Goal: Find specific fact: Find specific fact

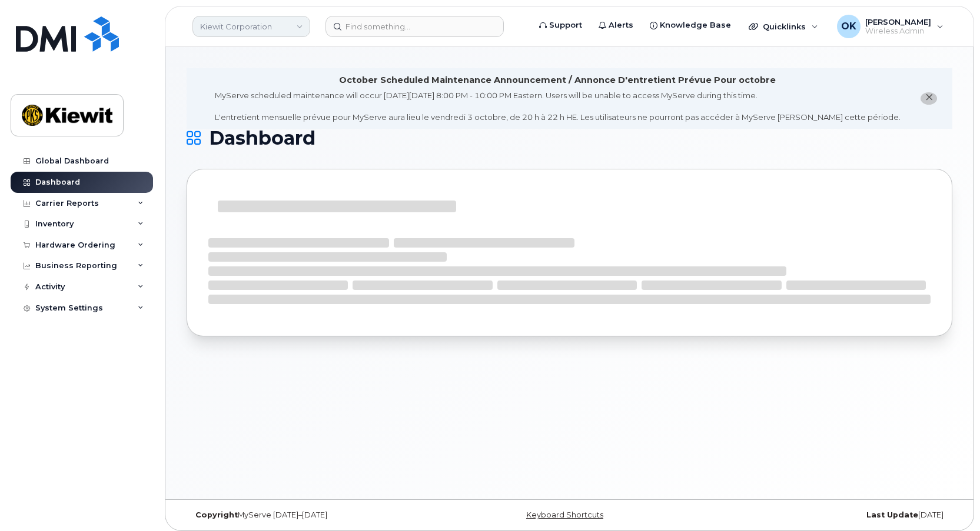
click at [281, 31] on link "Kiewit Corporation" at bounding box center [251, 26] width 118 height 21
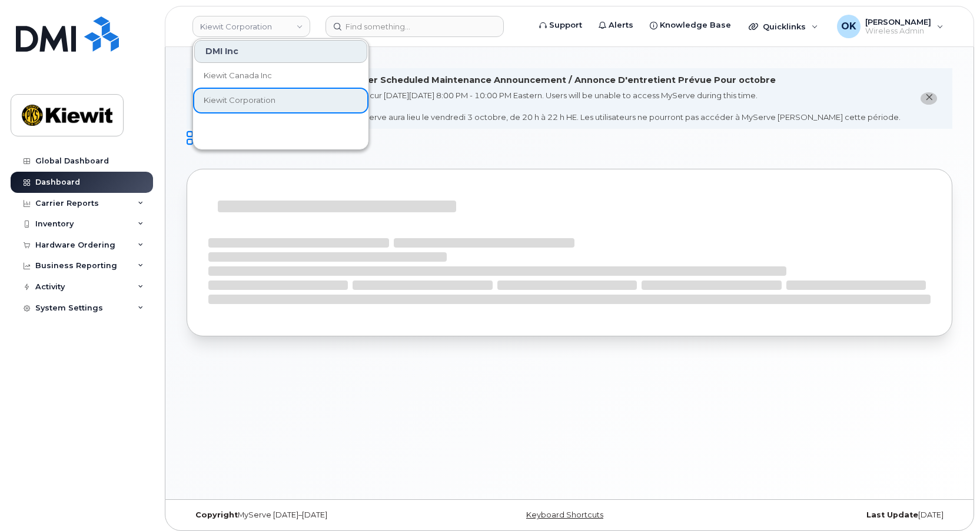
click at [414, 56] on div "October Scheduled Maintenance Announcement / Annonce D'entretient Prévue Pour o…" at bounding box center [569, 273] width 808 height 452
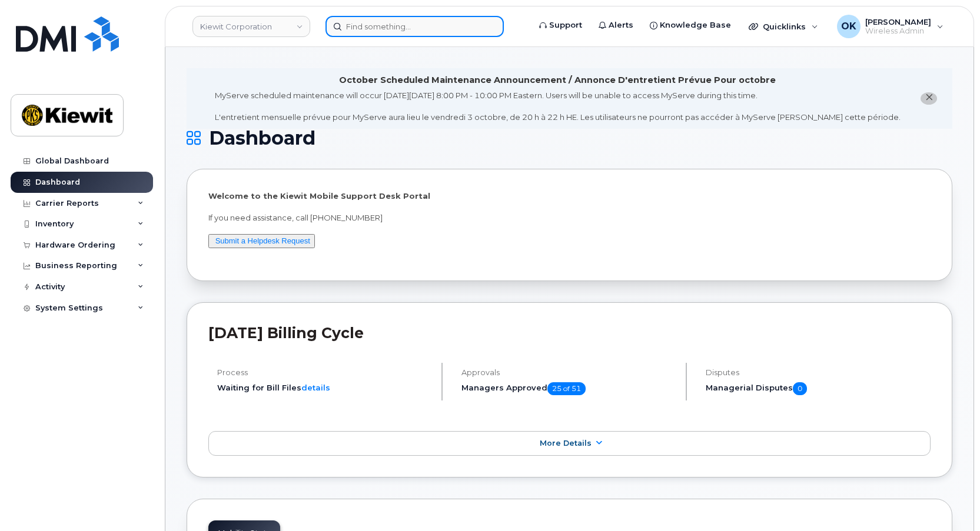
click at [378, 34] on input at bounding box center [414, 26] width 178 height 21
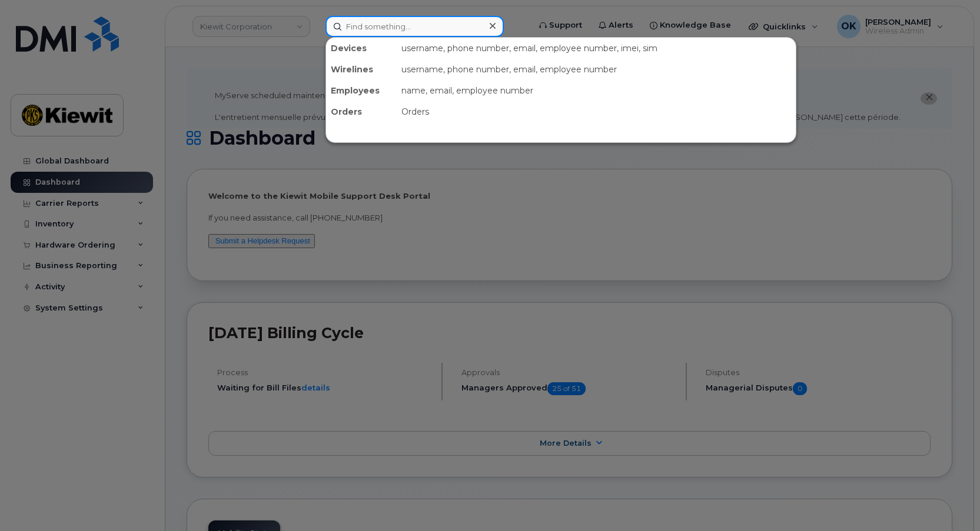
paste input "00540521"
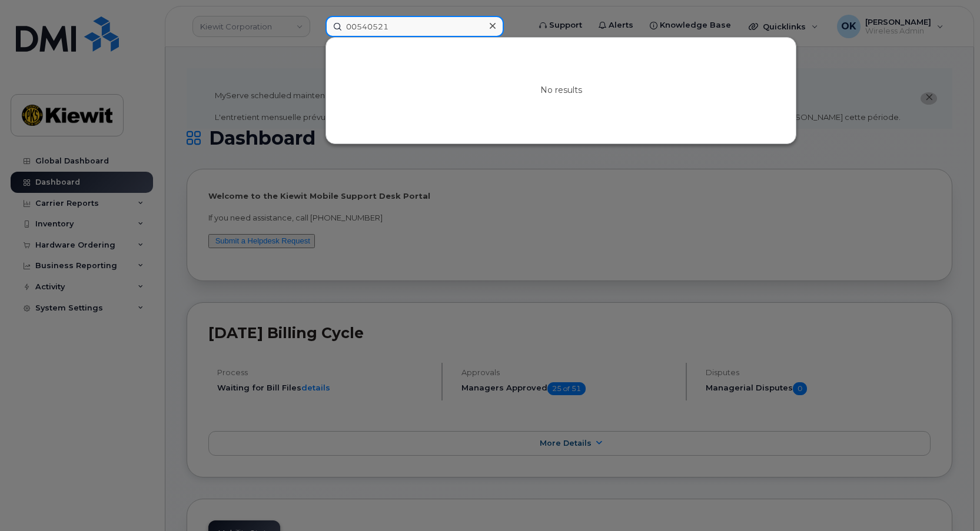
click at [353, 29] on input "00540521" at bounding box center [414, 26] width 178 height 21
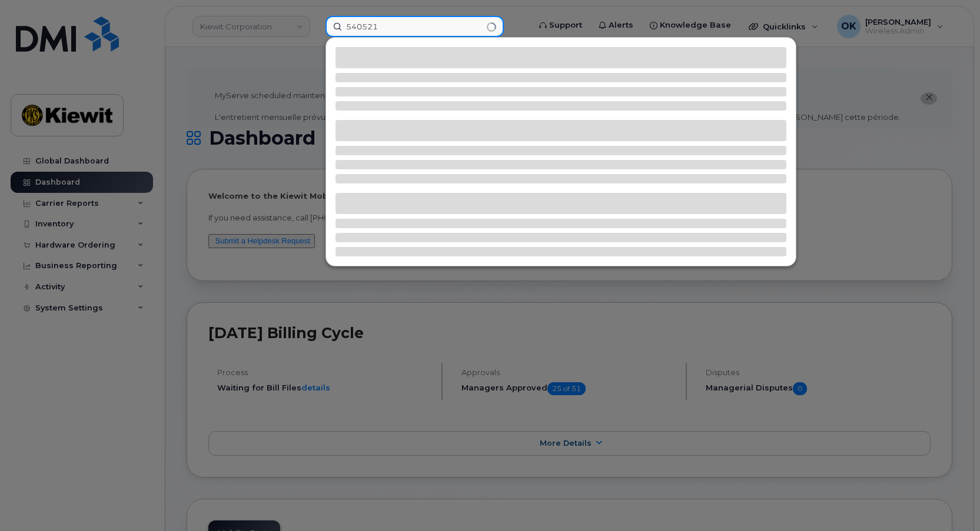
type input "540521"
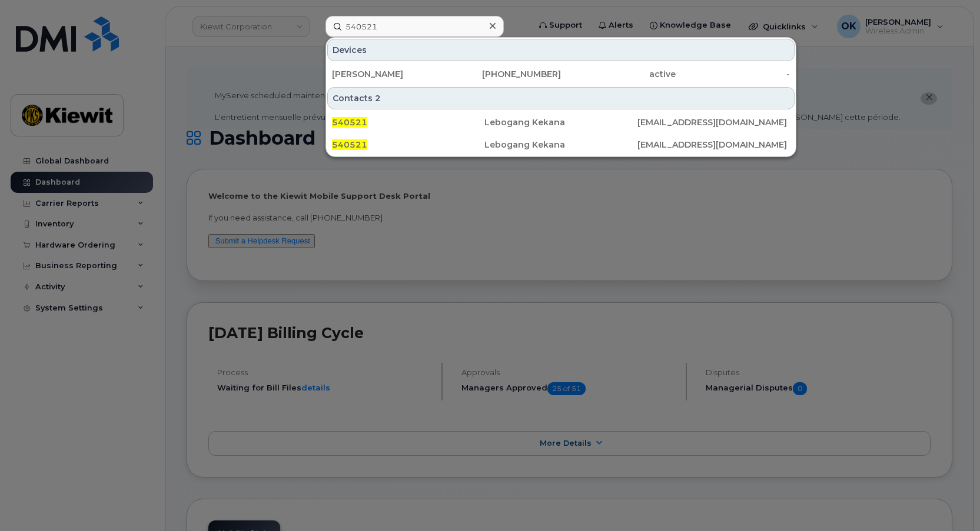
click at [477, 90] on div "Contacts 2" at bounding box center [560, 98] width 467 height 22
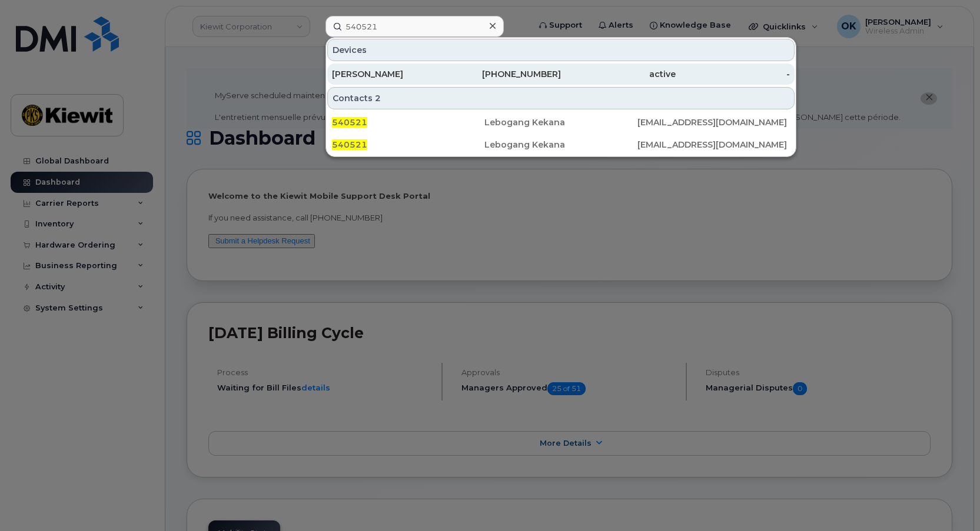
click at [475, 80] on div "225-224-1249" at bounding box center [504, 74] width 115 height 21
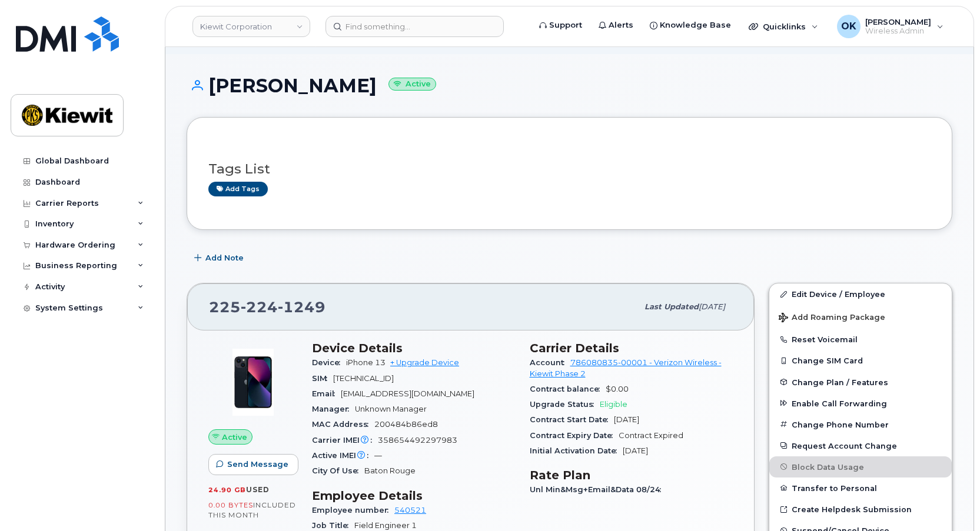
scroll to position [118, 0]
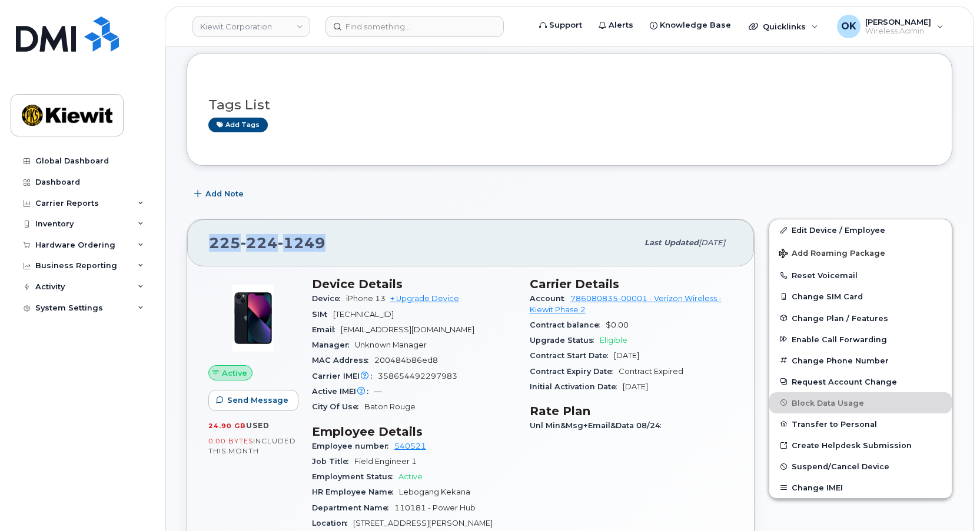
drag, startPoint x: 354, startPoint y: 241, endPoint x: 203, endPoint y: 246, distance: 151.3
click at [203, 246] on div "[PHONE_NUMBER] Last updated [DATE]" at bounding box center [470, 242] width 567 height 47
click at [481, 222] on div "[PHONE_NUMBER] Last updated [DATE]" at bounding box center [470, 242] width 567 height 47
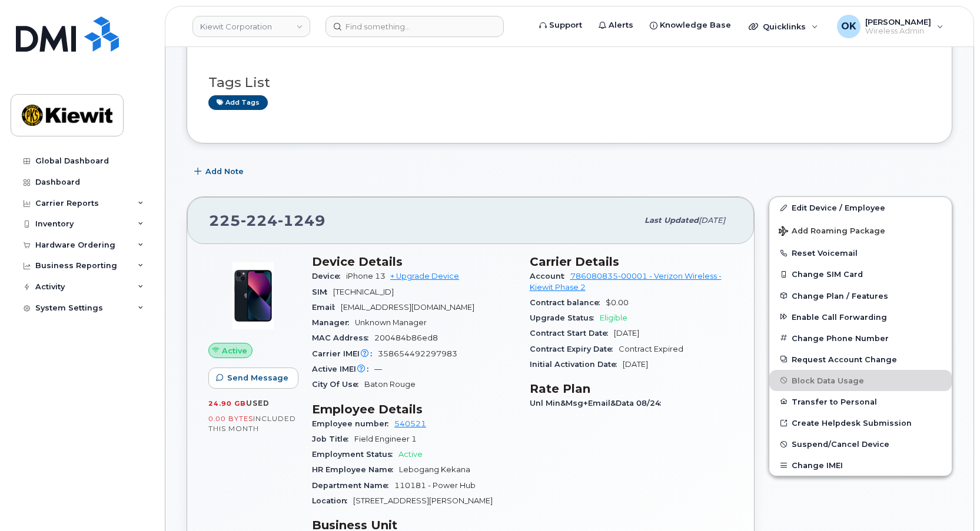
scroll to position [177, 0]
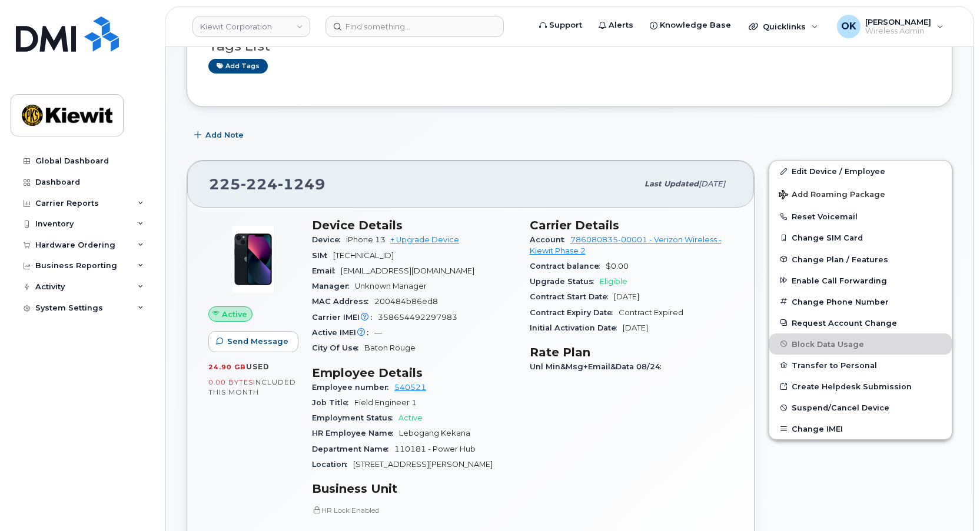
drag, startPoint x: 486, startPoint y: 320, endPoint x: 384, endPoint y: 258, distance: 119.4
click at [483, 315] on div "Carrier IMEI Carrier IMEI is reported during the last billing cycle or change o…" at bounding box center [414, 317] width 204 height 15
drag, startPoint x: 343, startPoint y: 238, endPoint x: 251, endPoint y: 232, distance: 92.0
click at [384, 245] on div "Device iPhone 13 + Upgrade Device" at bounding box center [414, 239] width 204 height 15
copy span "iPhone 13"
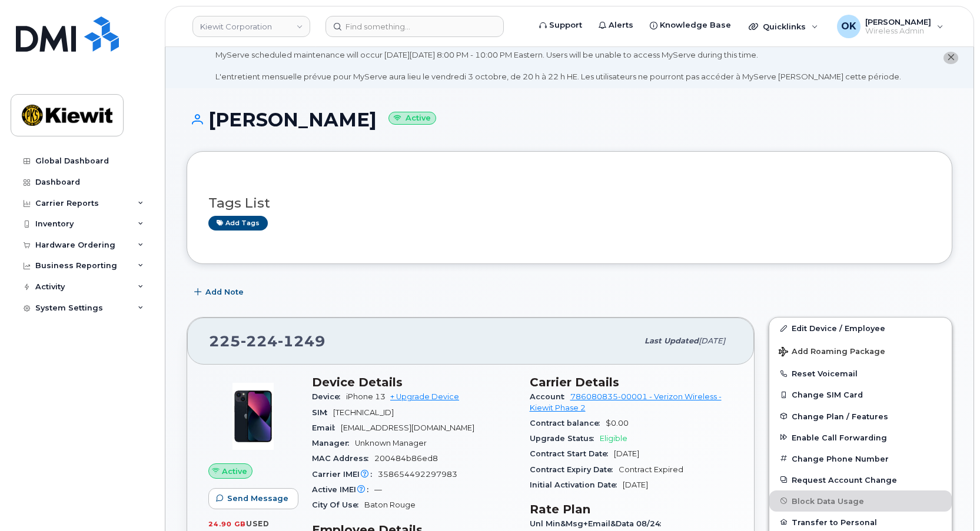
scroll to position [0, 0]
